Goal: Find specific page/section: Find specific page/section

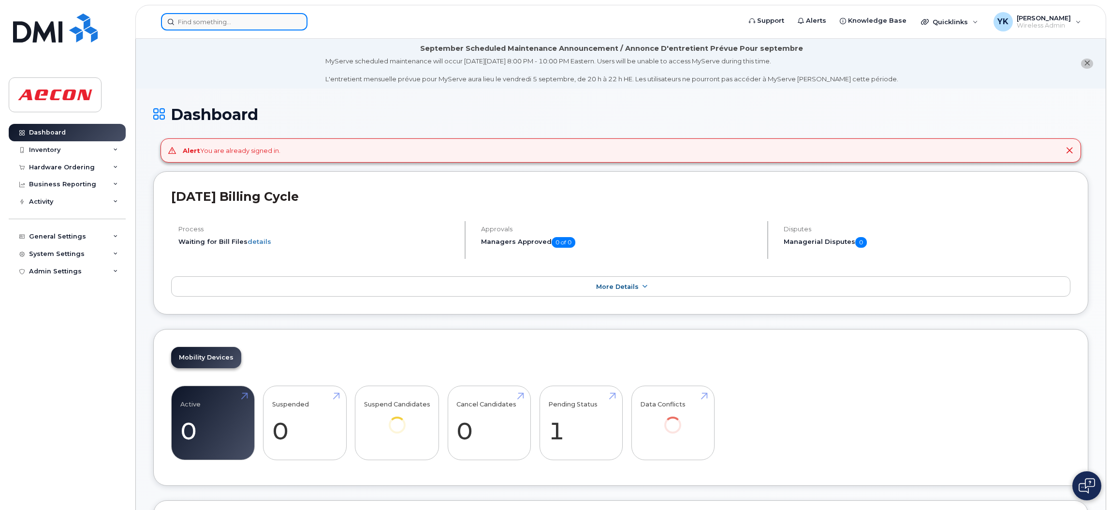
click at [257, 21] on input at bounding box center [234, 21] width 147 height 17
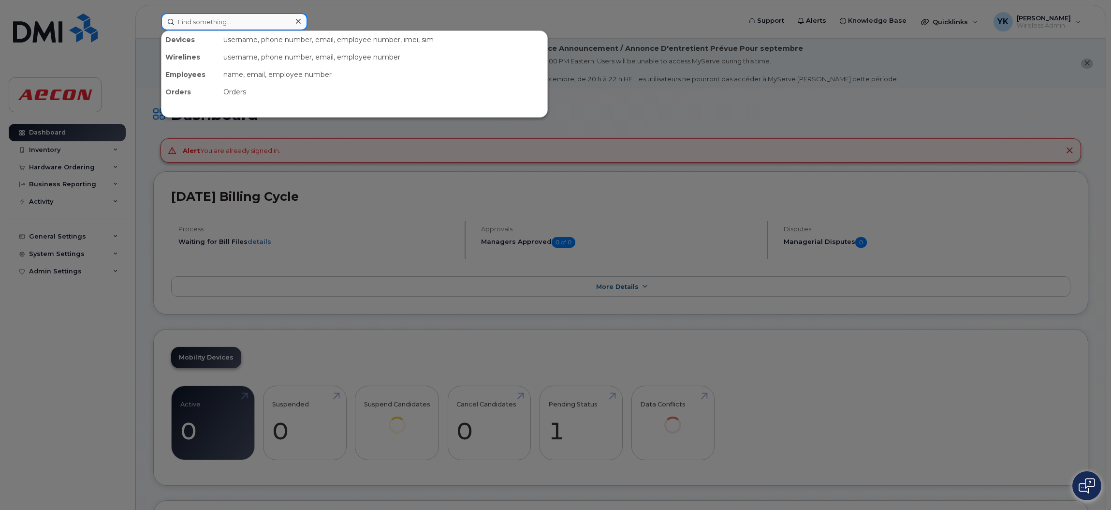
paste input "30103988"
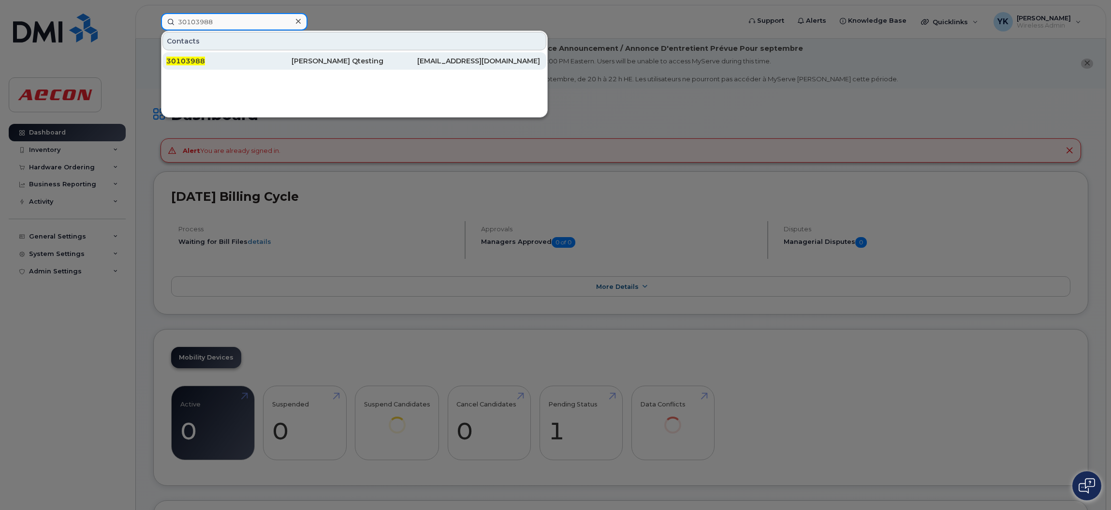
type input "30103988"
click at [239, 63] on div "30103988" at bounding box center [228, 61] width 125 height 10
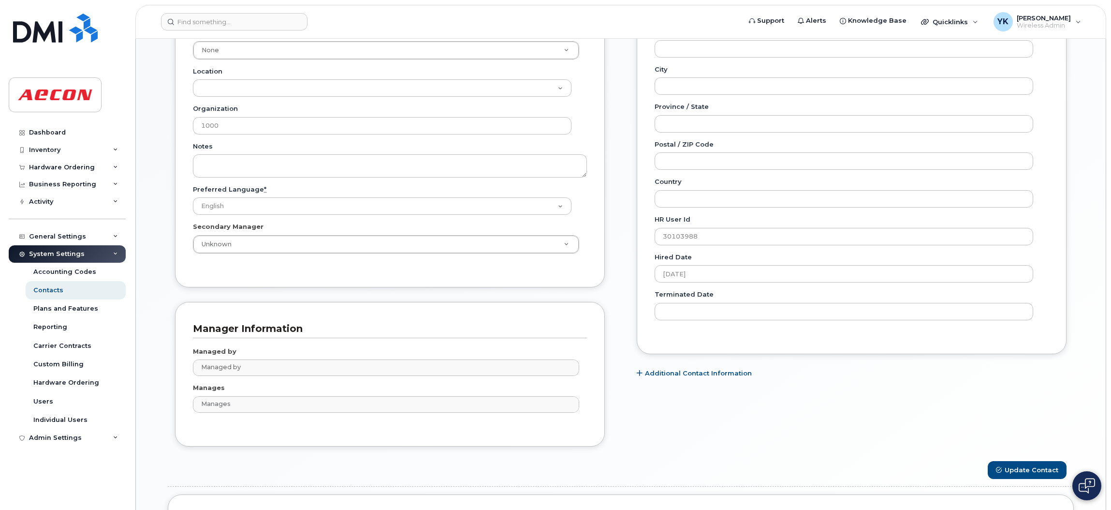
scroll to position [591, 0]
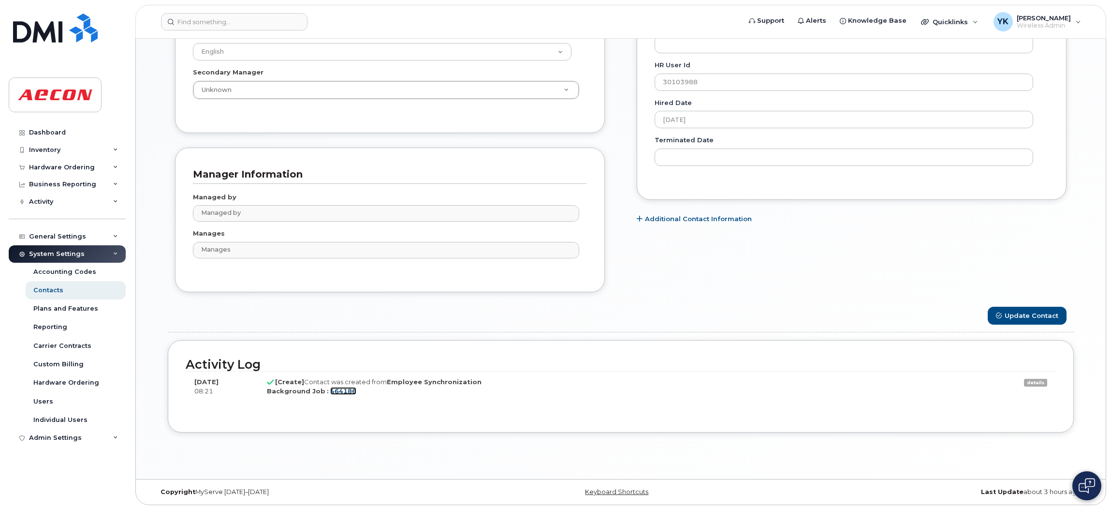
click at [343, 390] on link "464186" at bounding box center [343, 391] width 26 height 8
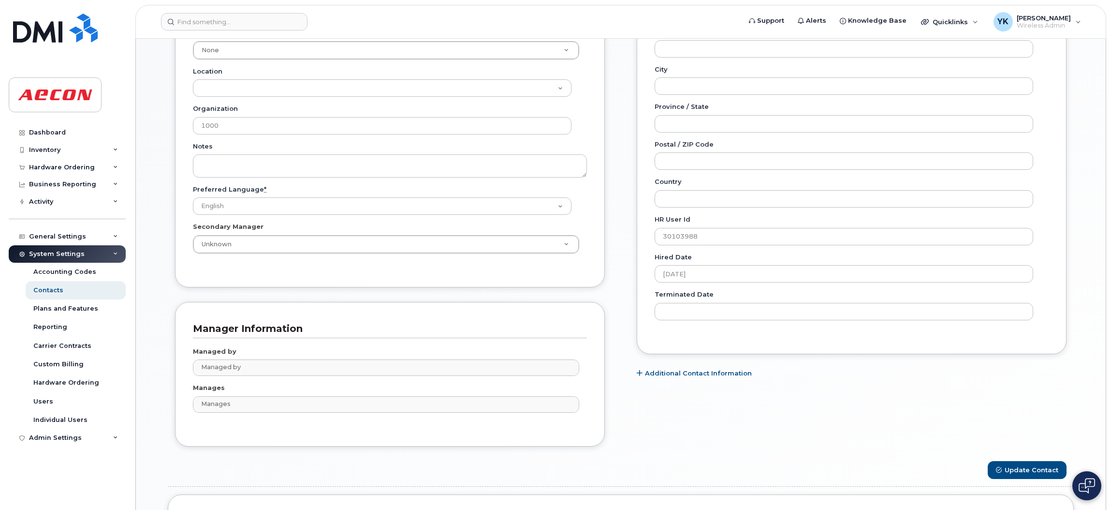
scroll to position [591, 0]
